Goal: Find specific page/section: Find specific page/section

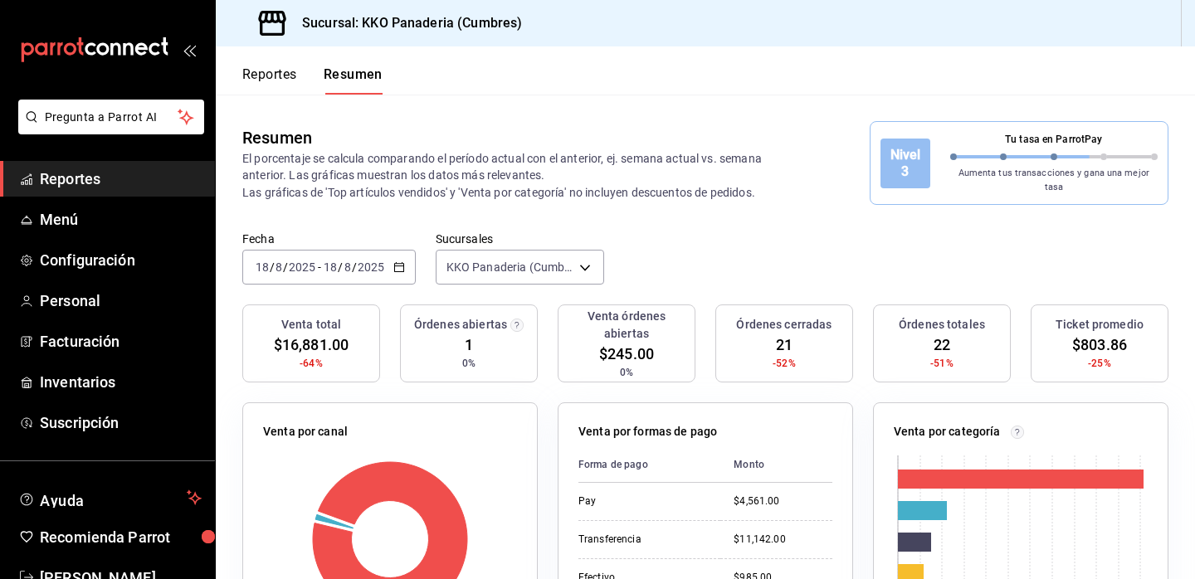
drag, startPoint x: 681, startPoint y: 183, endPoint x: 623, endPoint y: 68, distance: 128.8
click at [681, 171] on p "El porcentaje se calcula comparando el período actual con el anterior, ej. sema…" at bounding box center [512, 175] width 540 height 50
click at [104, 193] on link "Reportes" at bounding box center [107, 179] width 215 height 36
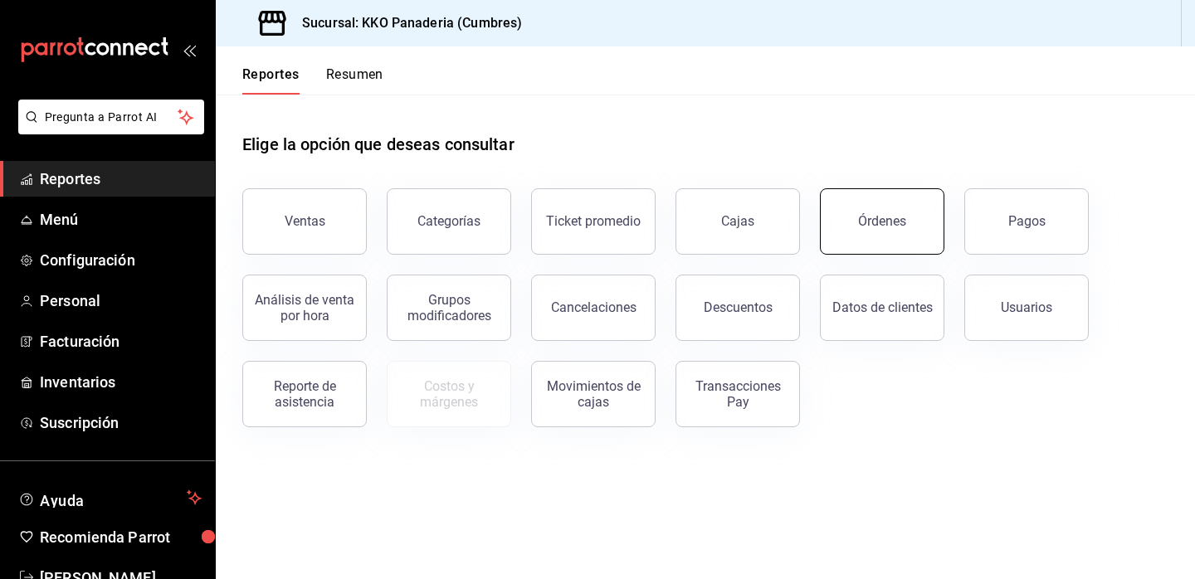
click at [920, 227] on button "Órdenes" at bounding box center [882, 221] width 124 height 66
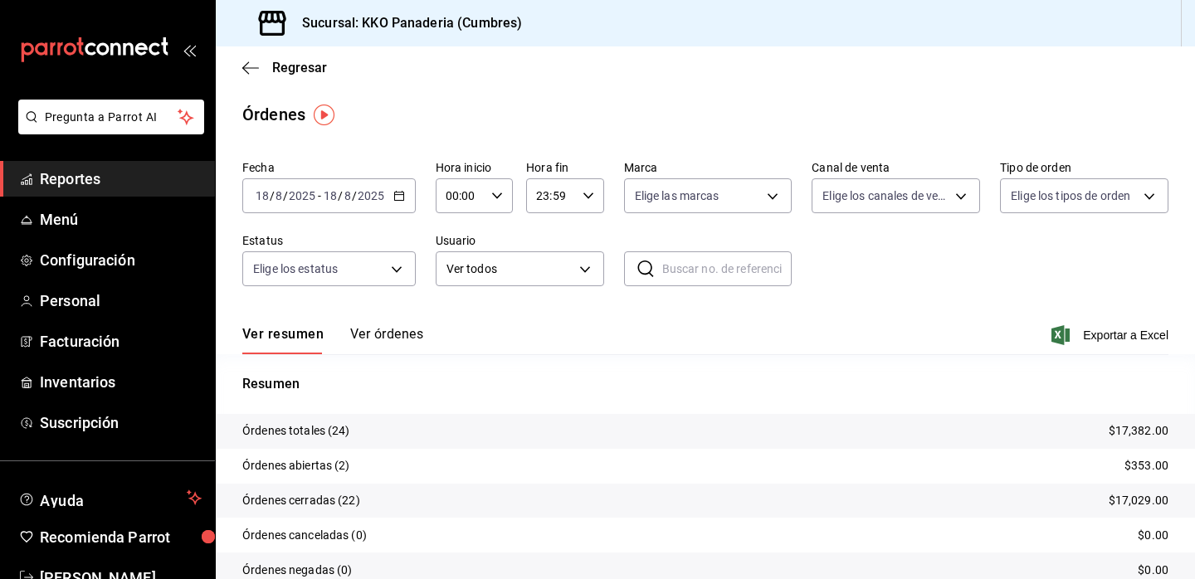
click at [398, 346] on button "Ver órdenes" at bounding box center [386, 340] width 73 height 28
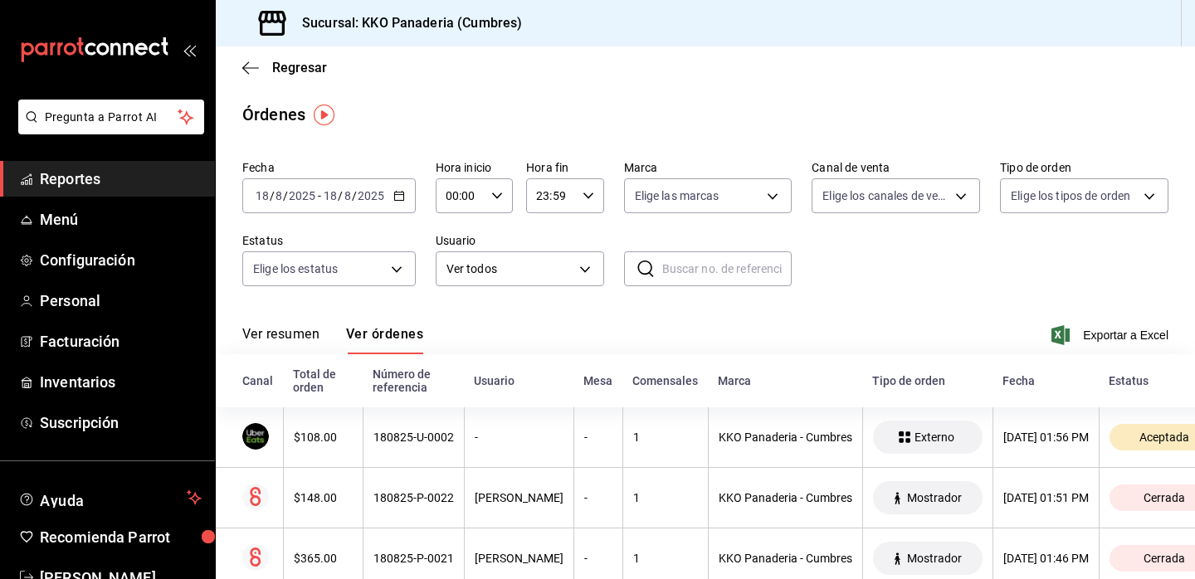
click at [49, 180] on span "Reportes" at bounding box center [121, 179] width 162 height 22
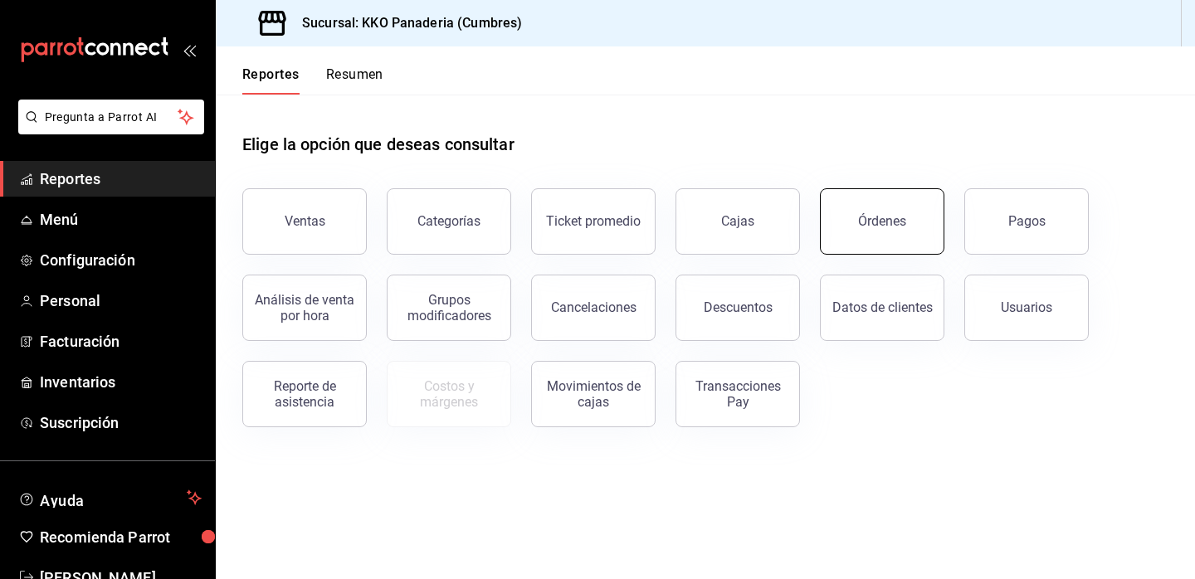
click at [891, 220] on div "Órdenes" at bounding box center [882, 221] width 48 height 16
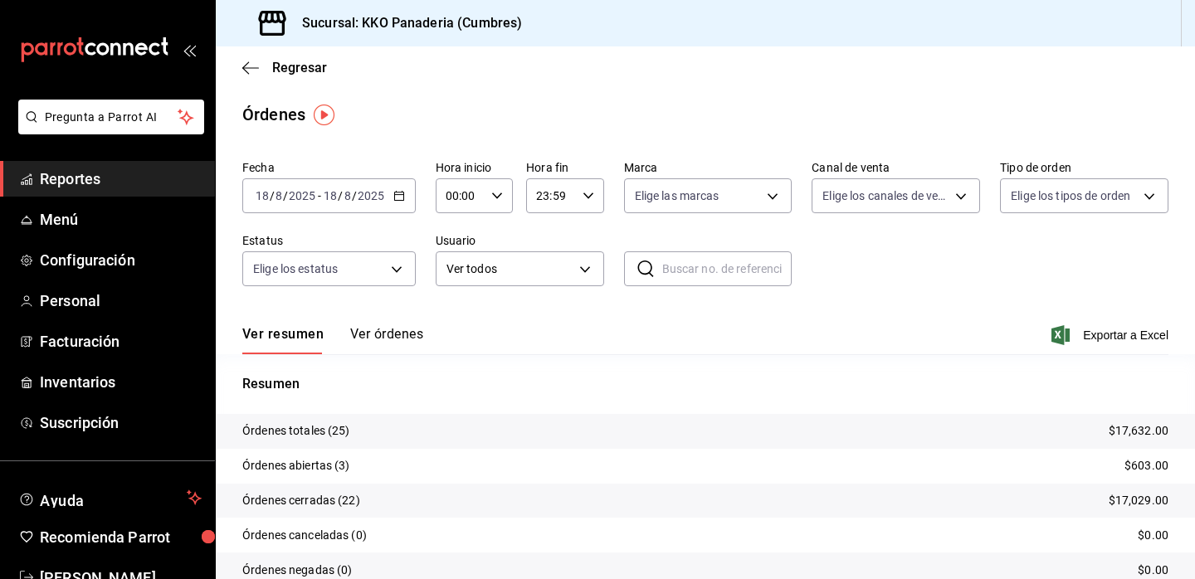
click at [64, 176] on span "Reportes" at bounding box center [121, 179] width 162 height 22
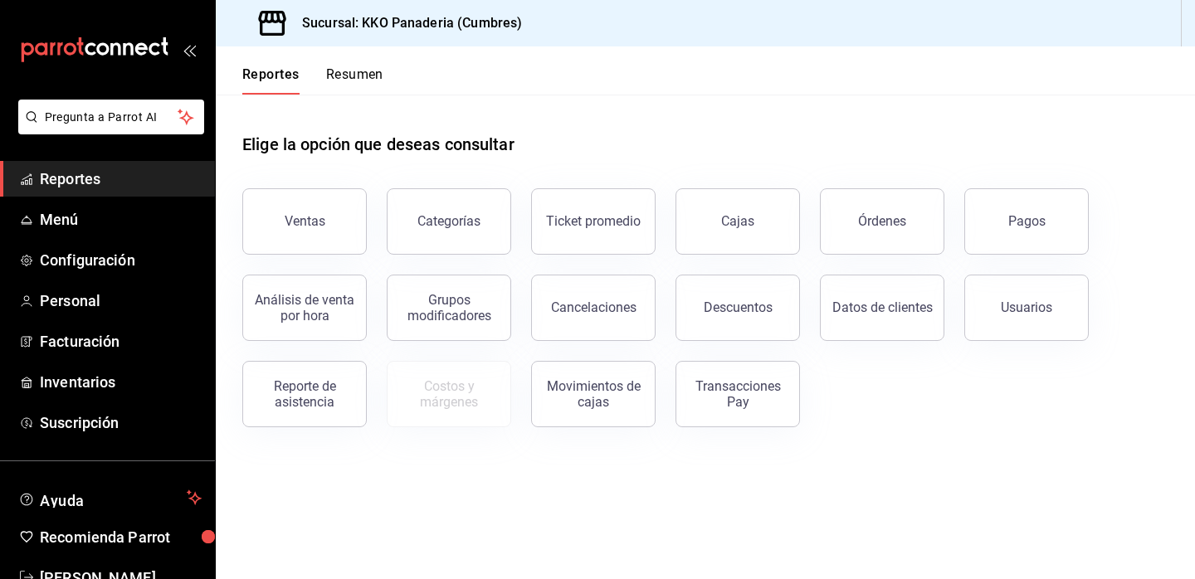
click at [363, 72] on button "Resumen" at bounding box center [354, 80] width 57 height 28
